Goal: Entertainment & Leisure: Consume media (video, audio)

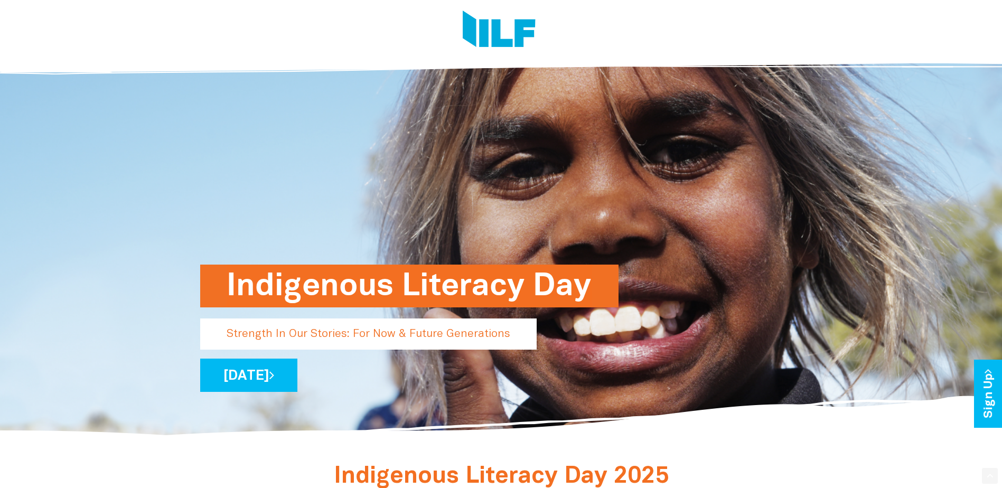
scroll to position [106, 0]
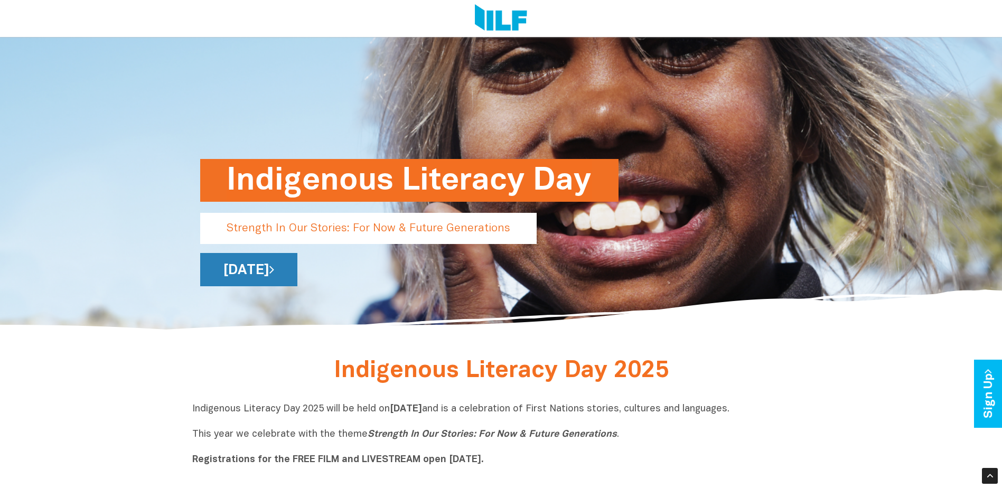
click at [297, 268] on link "[DATE]" at bounding box center [248, 269] width 97 height 33
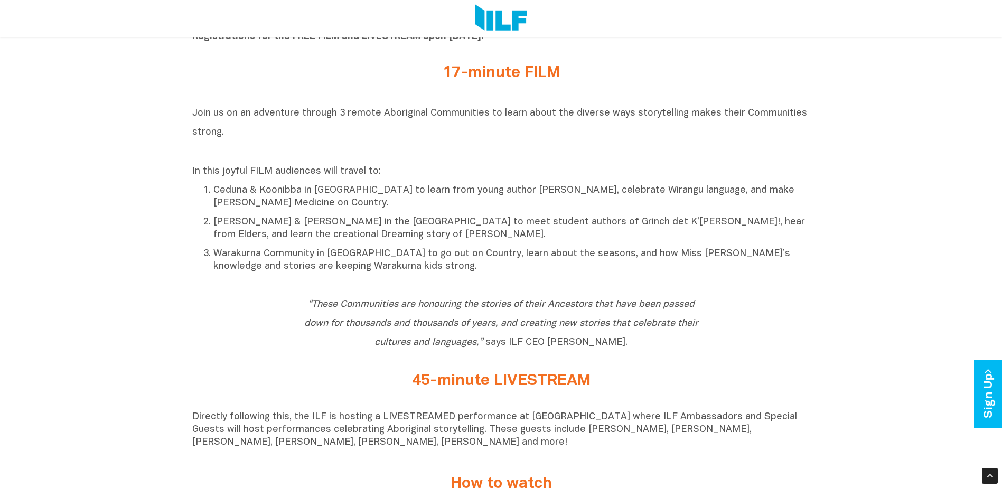
scroll to position [581, 0]
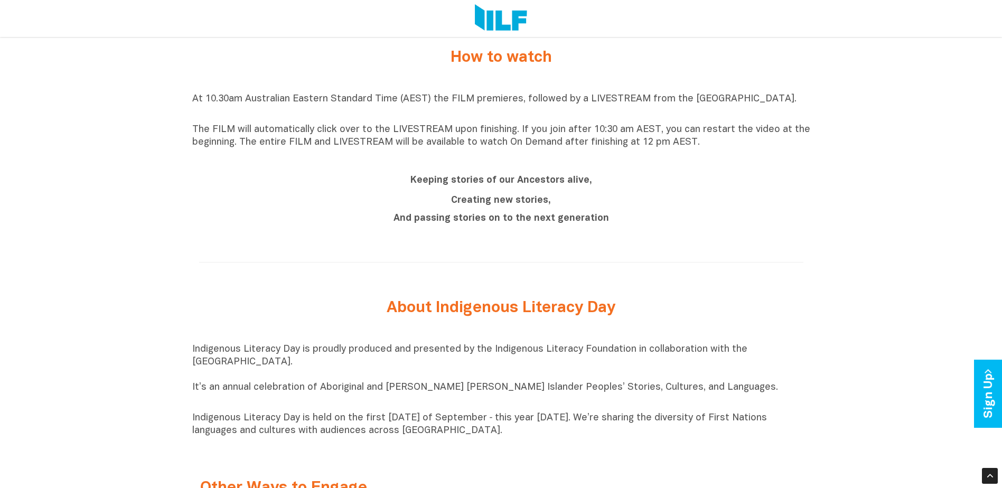
scroll to position [690, 0]
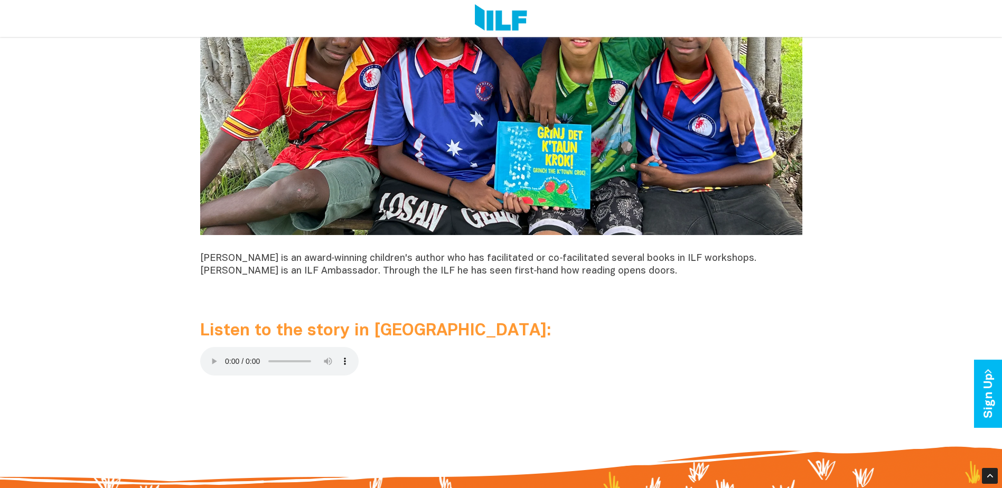
scroll to position [1056, 0]
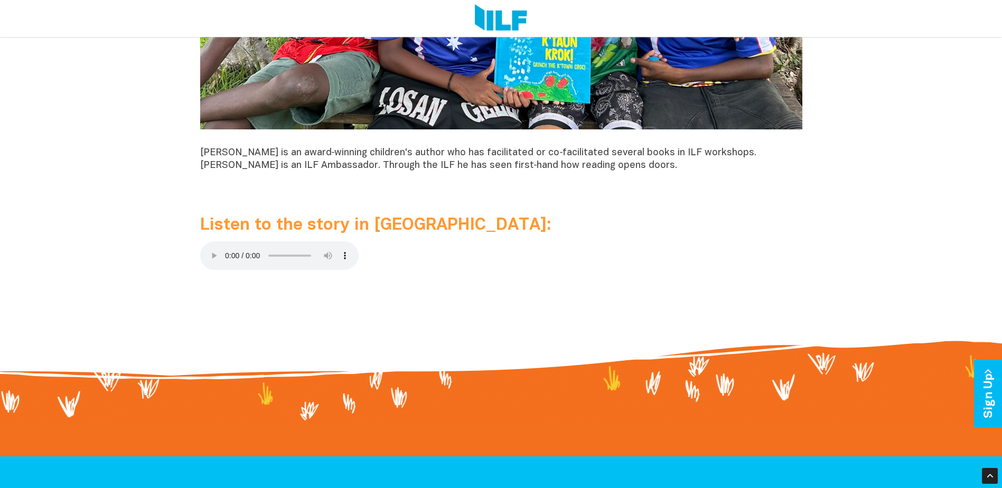
click at [248, 228] on span "Listen to the story in Kriol:" at bounding box center [375, 225] width 351 height 15
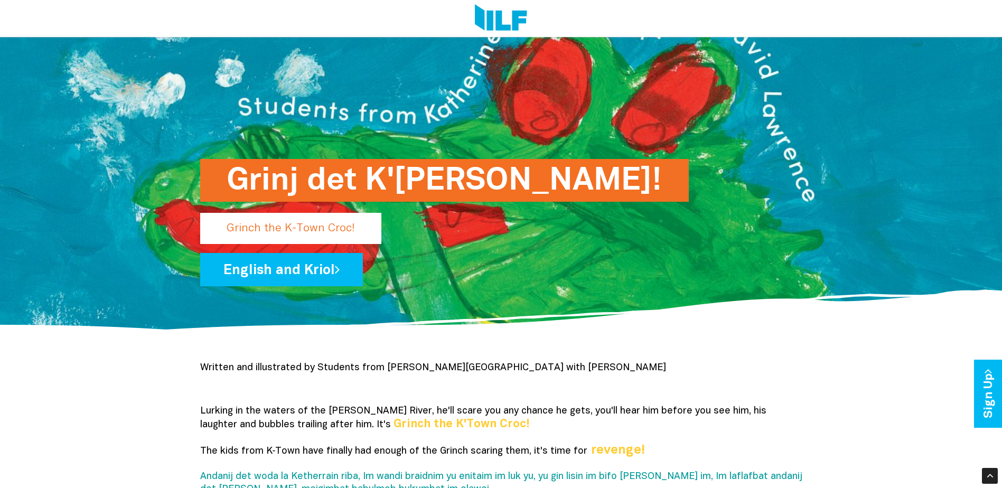
scroll to position [53, 0]
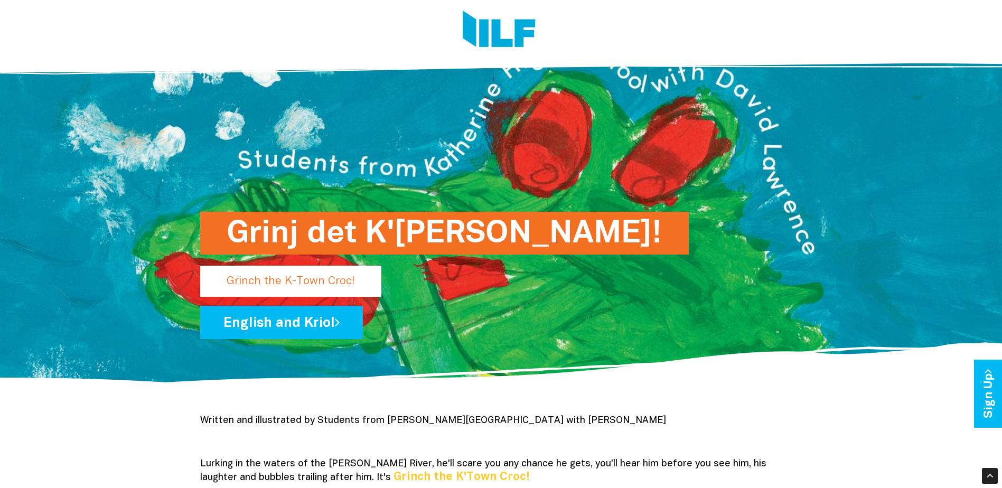
click at [285, 283] on p "Grinch the K-Town Croc!" at bounding box center [290, 281] width 181 height 31
click at [346, 235] on h1 "Grinj det K'Taun Krok!" at bounding box center [445, 233] width 436 height 43
